Goal: Task Accomplishment & Management: Use online tool/utility

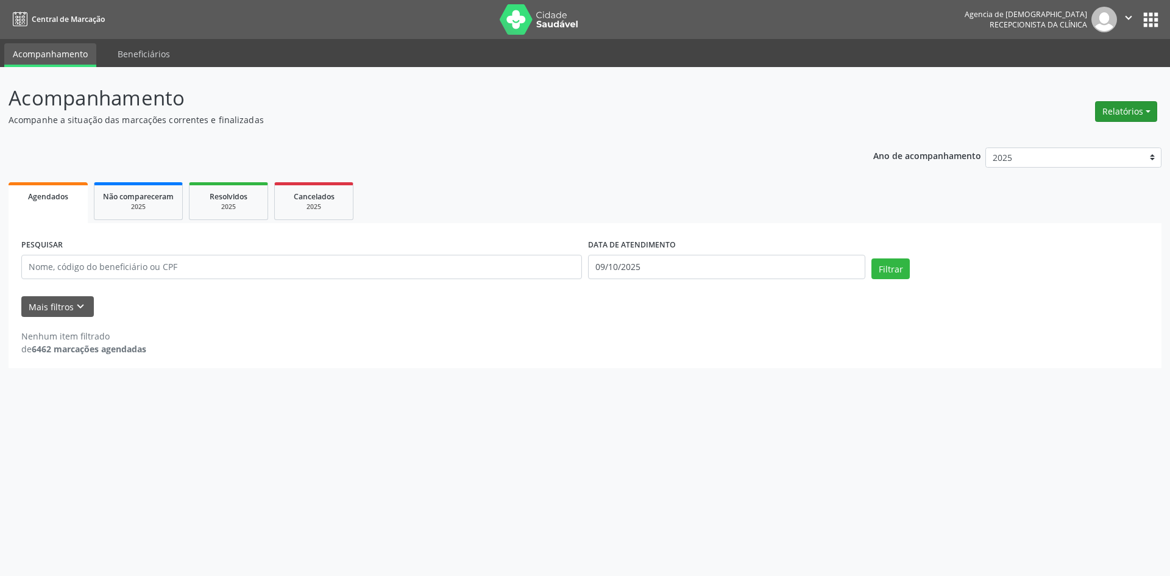
click at [1124, 110] on button "Relatórios" at bounding box center [1126, 111] width 62 height 21
click at [1063, 138] on link "Agendamentos" at bounding box center [1092, 137] width 131 height 17
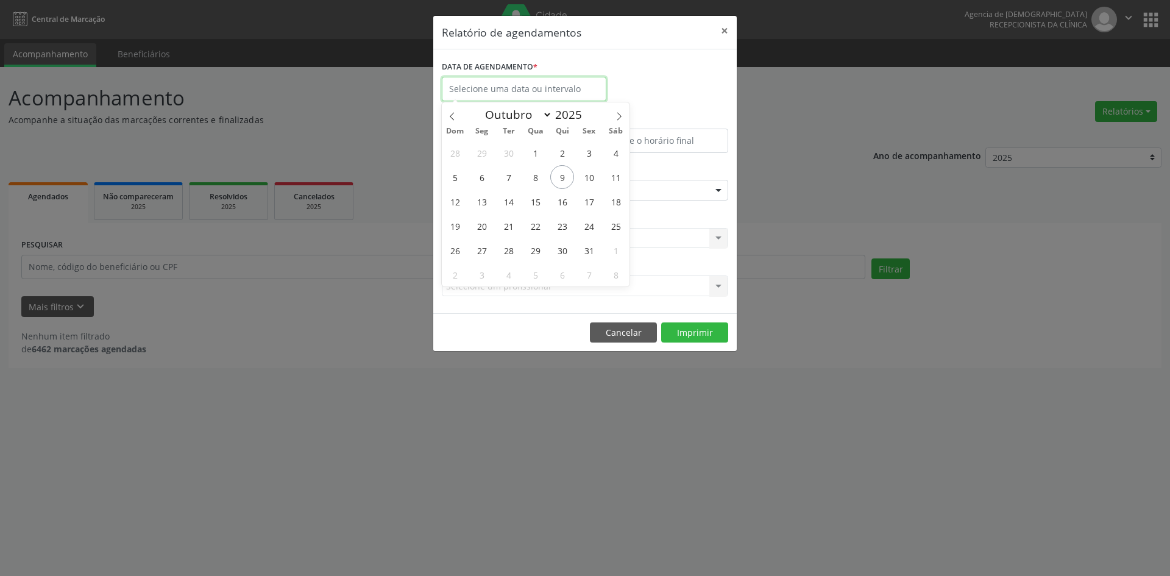
click at [578, 87] on input "text" at bounding box center [524, 89] width 165 height 24
click at [584, 179] on span "10" at bounding box center [589, 177] width 24 height 24
type input "[DATE]"
click at [584, 178] on span "10" at bounding box center [589, 177] width 24 height 24
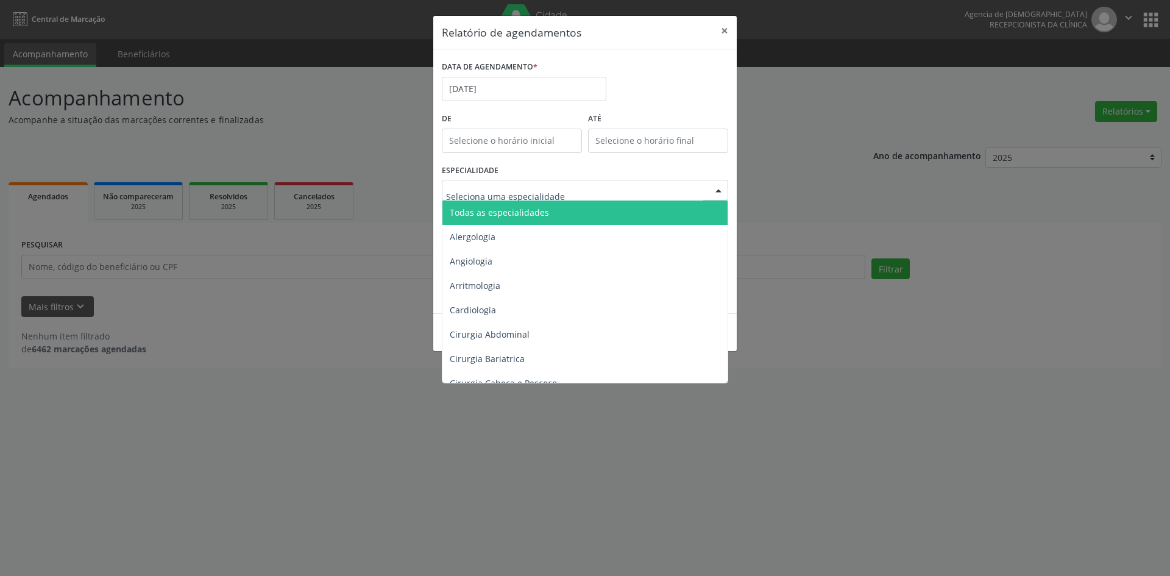
click at [585, 182] on div at bounding box center [585, 190] width 286 height 21
click at [590, 205] on span "Todas as especialidades" at bounding box center [585, 212] width 287 height 24
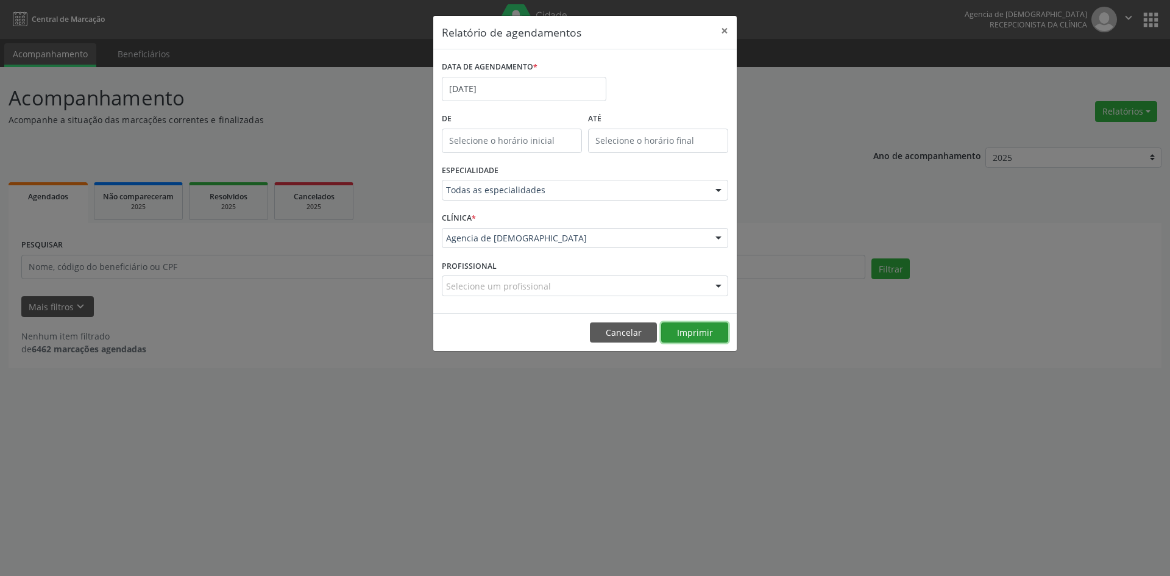
click at [693, 330] on button "Imprimir" at bounding box center [694, 332] width 67 height 21
